Goal: Task Accomplishment & Management: Use online tool/utility

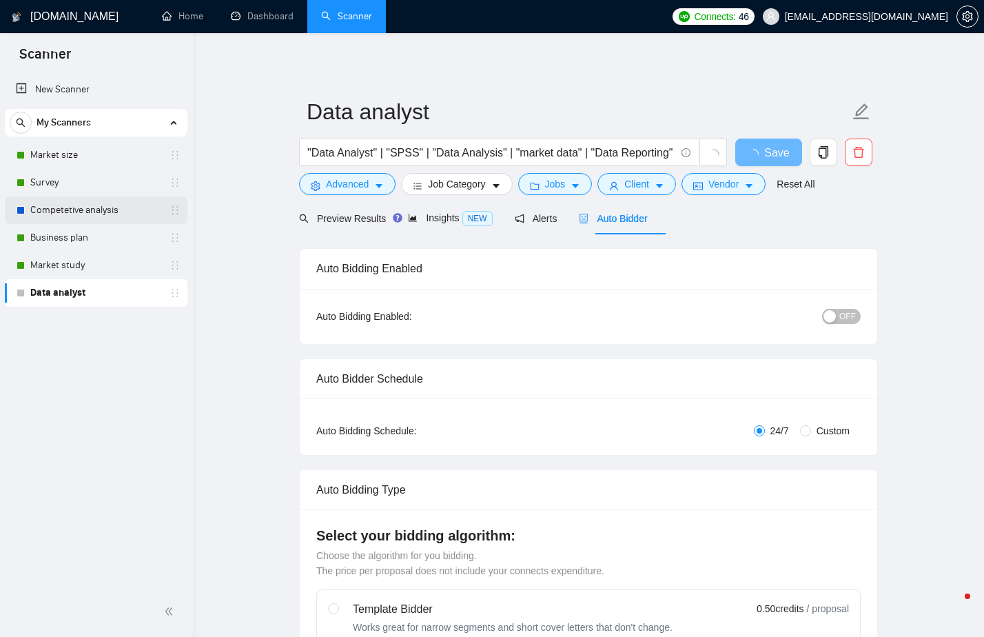
click at [107, 207] on link "Competetive analysis" at bounding box center [95, 210] width 131 height 28
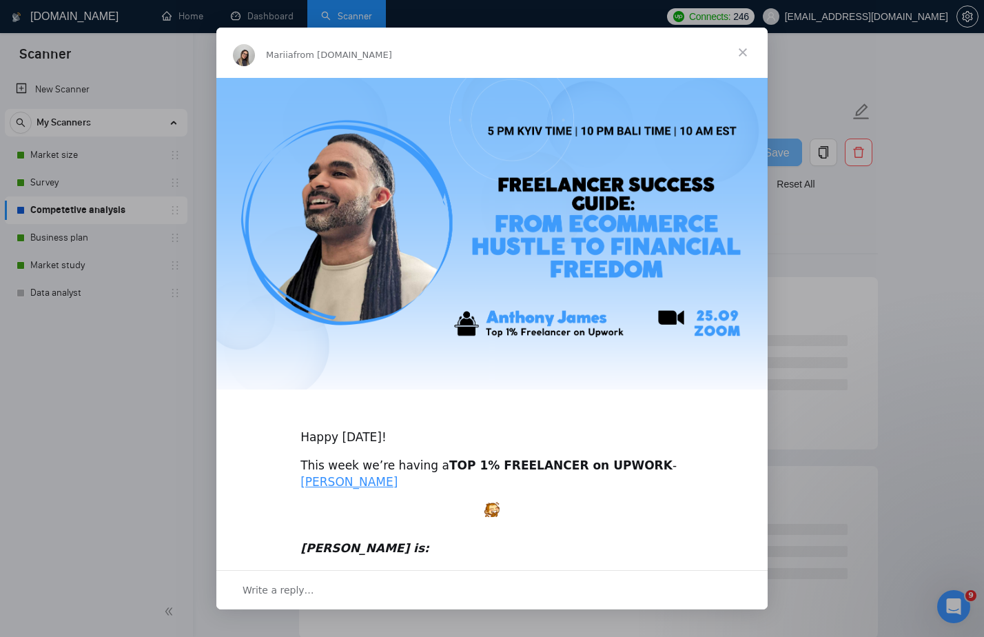
click at [747, 48] on span "Close" at bounding box center [743, 53] width 50 height 50
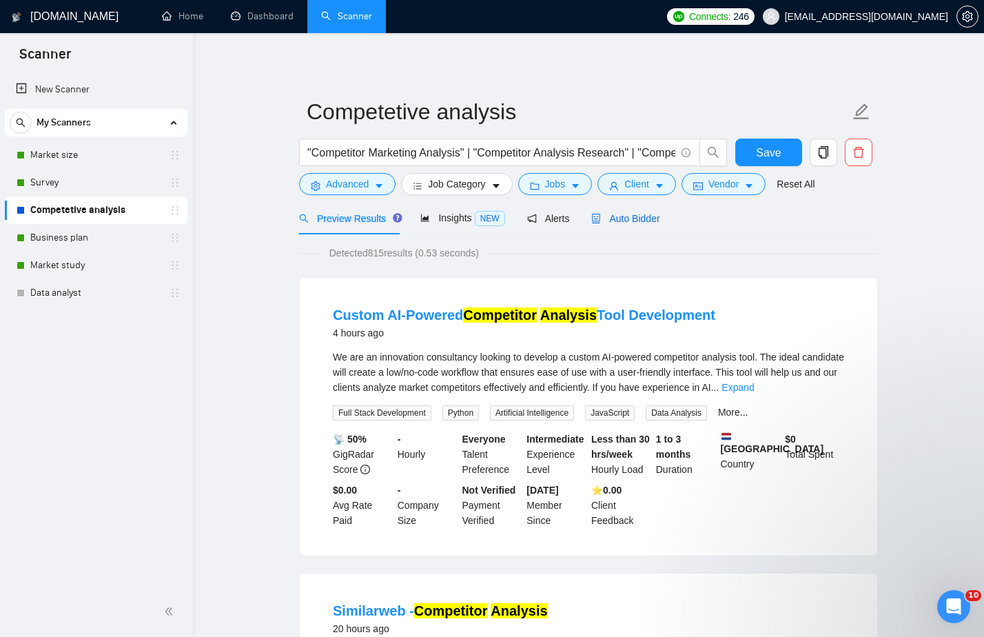
click at [638, 221] on span "Auto Bidder" at bounding box center [625, 218] width 68 height 11
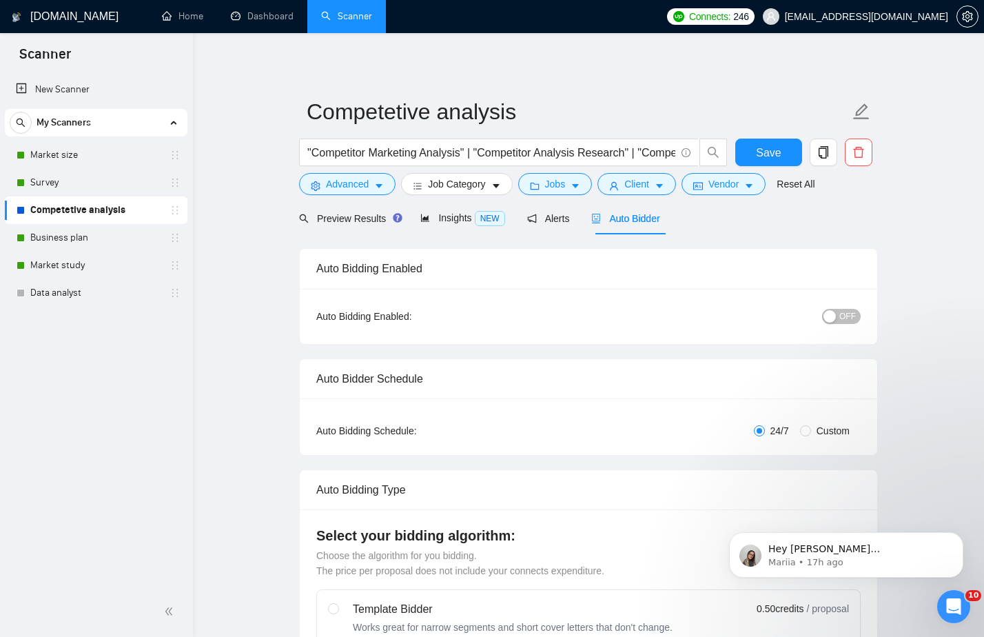
click at [849, 313] on span "OFF" at bounding box center [847, 316] width 17 height 15
click at [754, 155] on button "Save" at bounding box center [768, 152] width 67 height 28
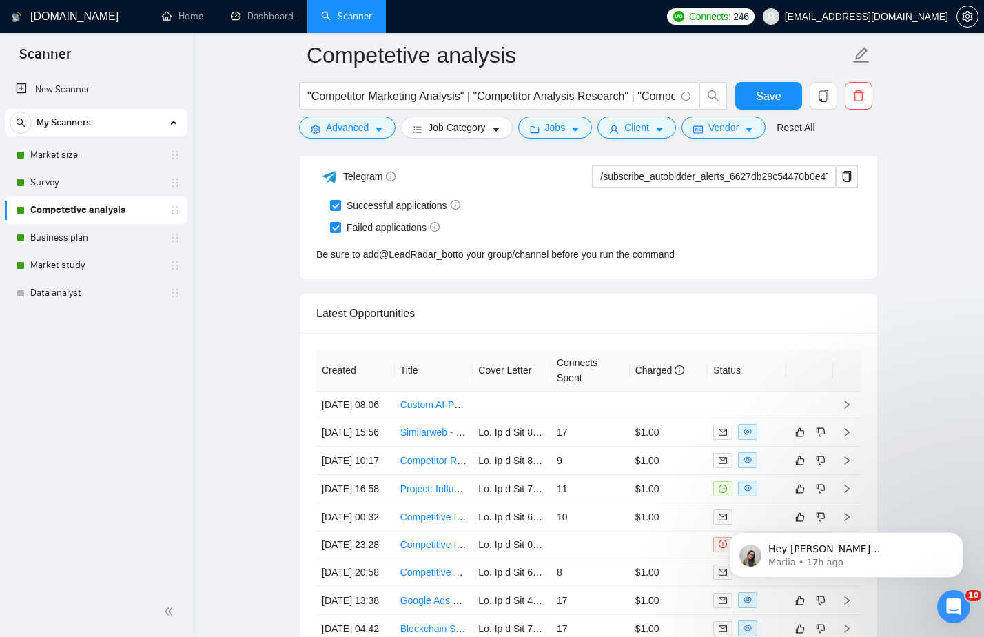
scroll to position [3534, 0]
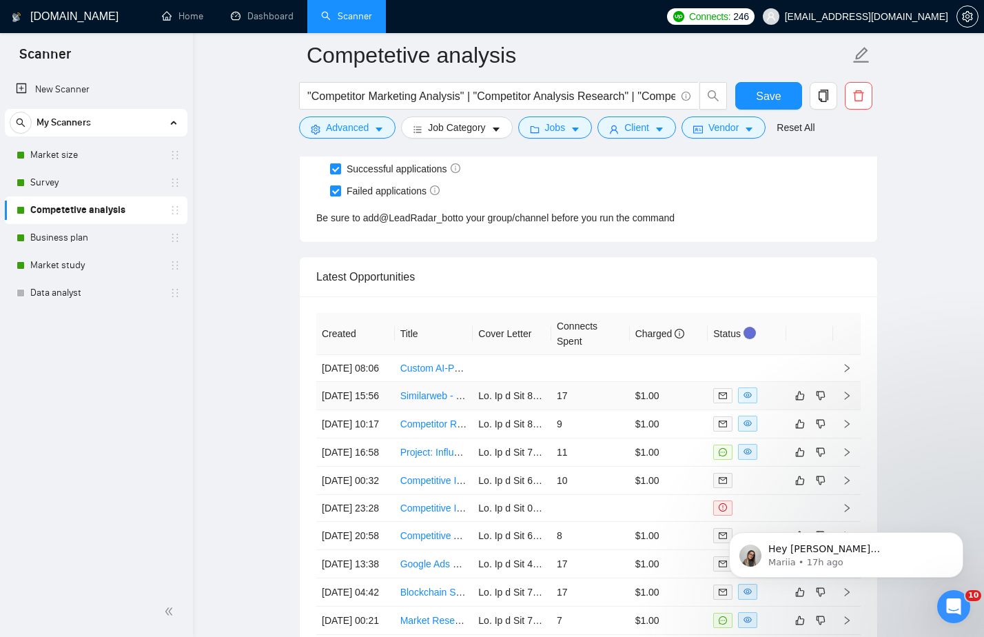
click at [446, 401] on link "Similarweb - Competitor Analysis" at bounding box center [470, 395] width 141 height 11
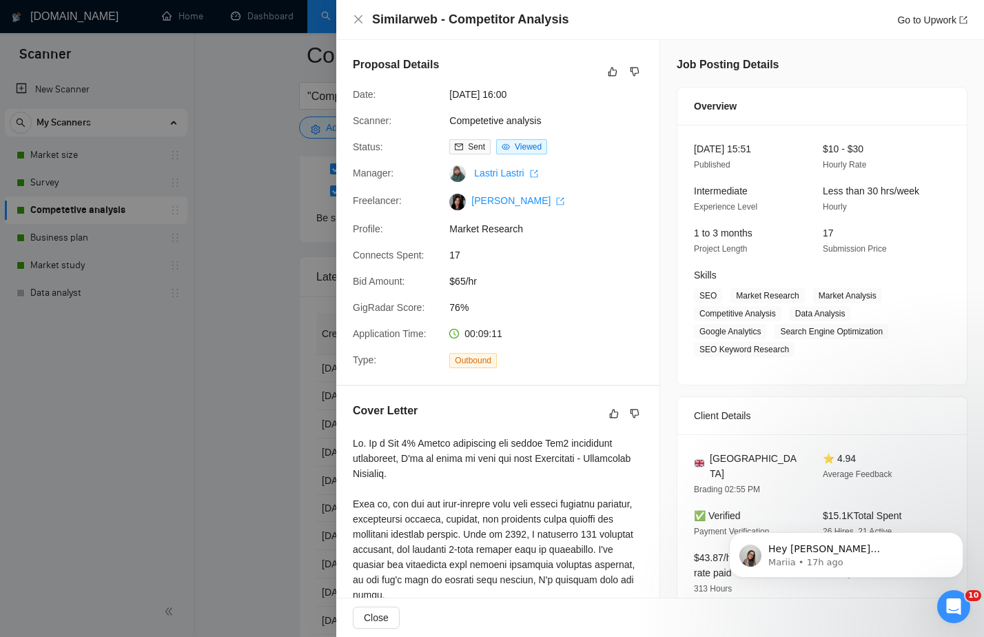
click at [316, 379] on div at bounding box center [492, 318] width 984 height 637
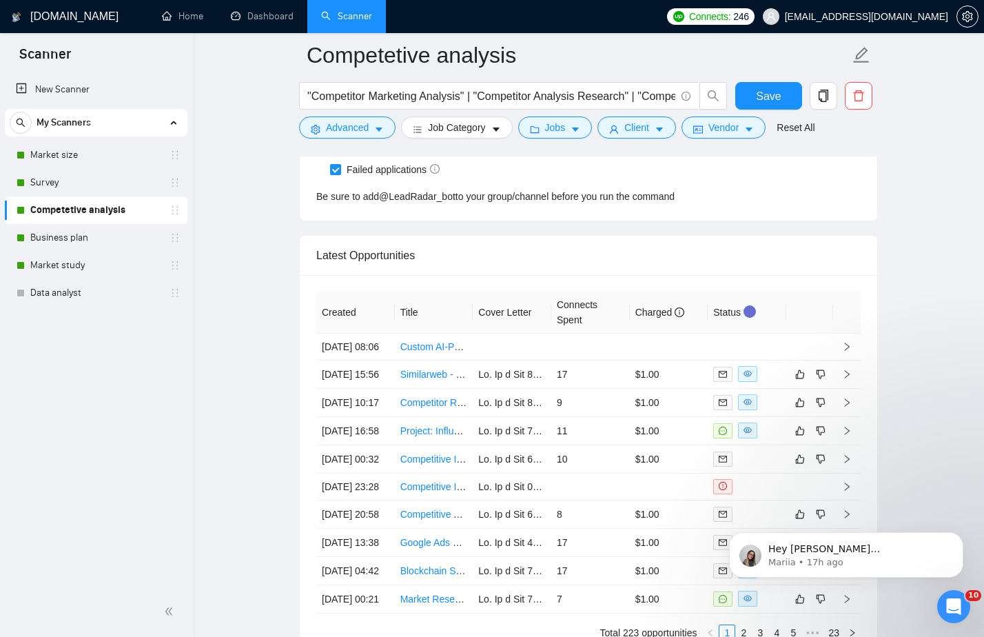
scroll to position [3571, 0]
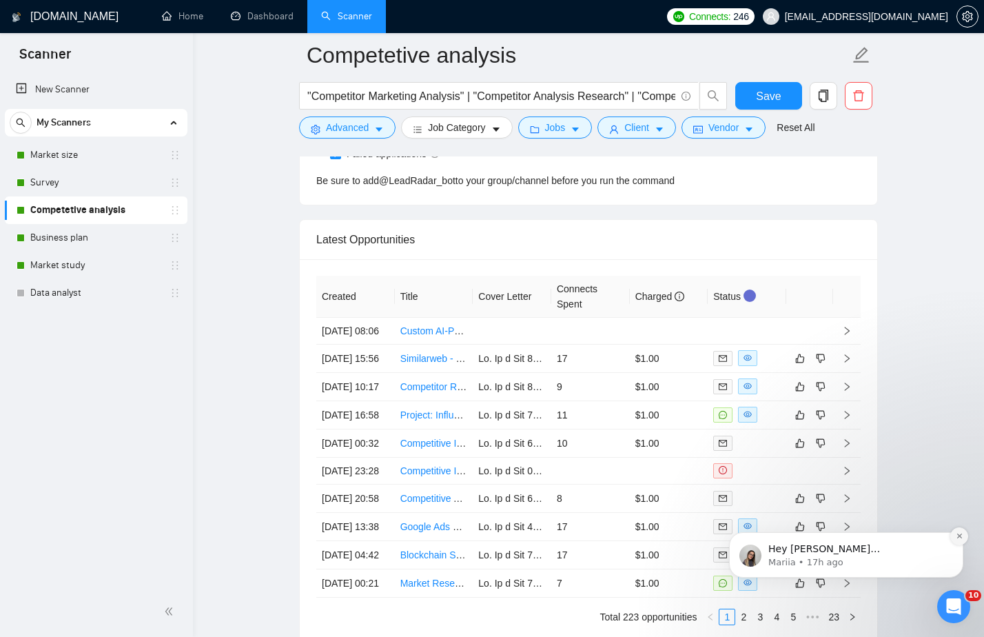
click at [958, 537] on icon "Dismiss notification" at bounding box center [959, 536] width 8 height 8
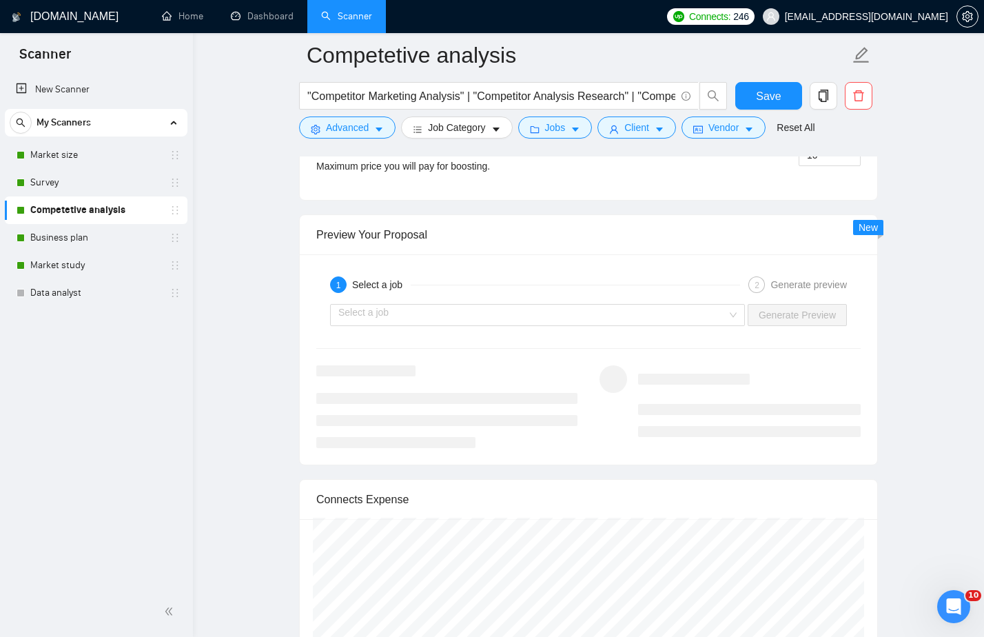
scroll to position [2326, 0]
